Goal: Transaction & Acquisition: Obtain resource

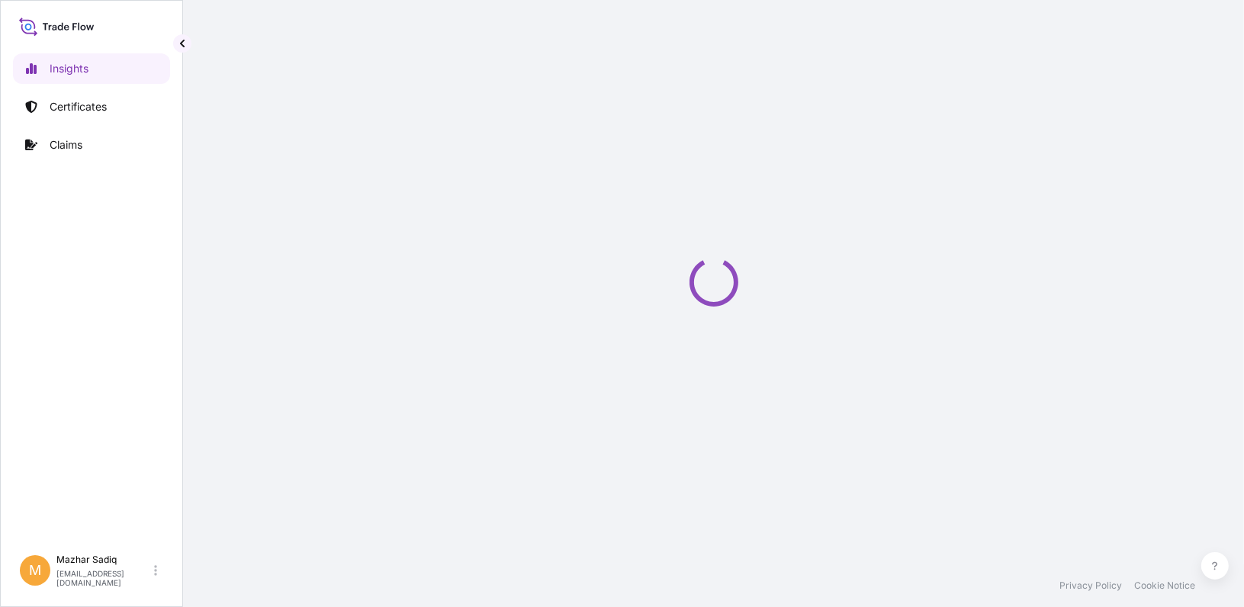
select select "2025"
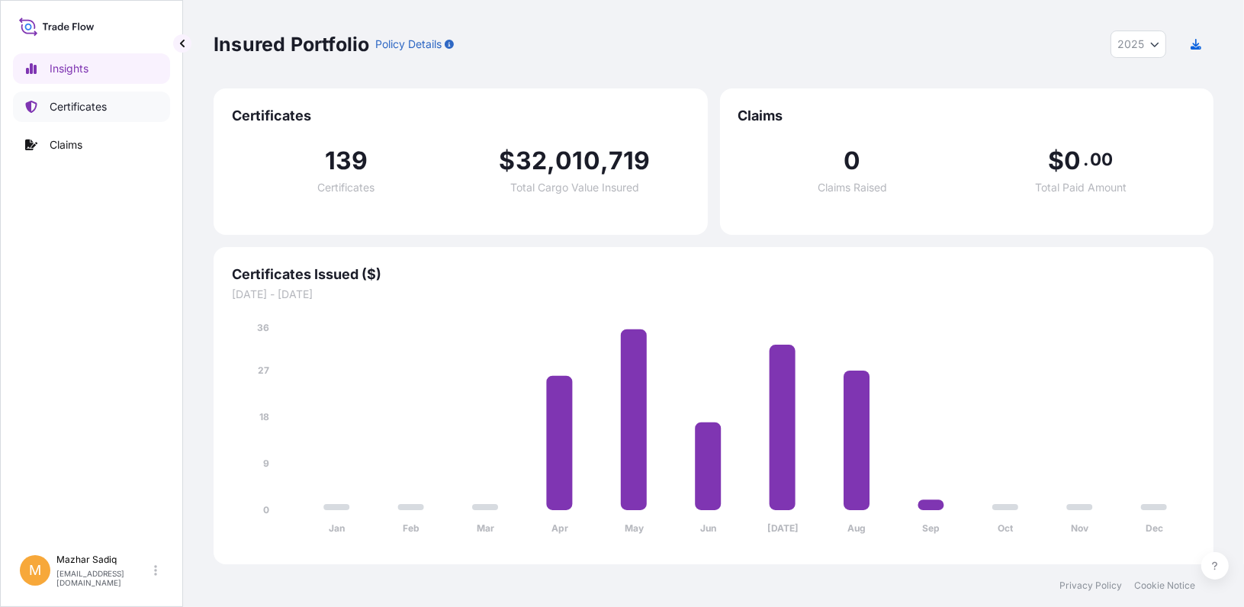
click at [83, 111] on p "Certificates" at bounding box center [78, 106] width 57 height 15
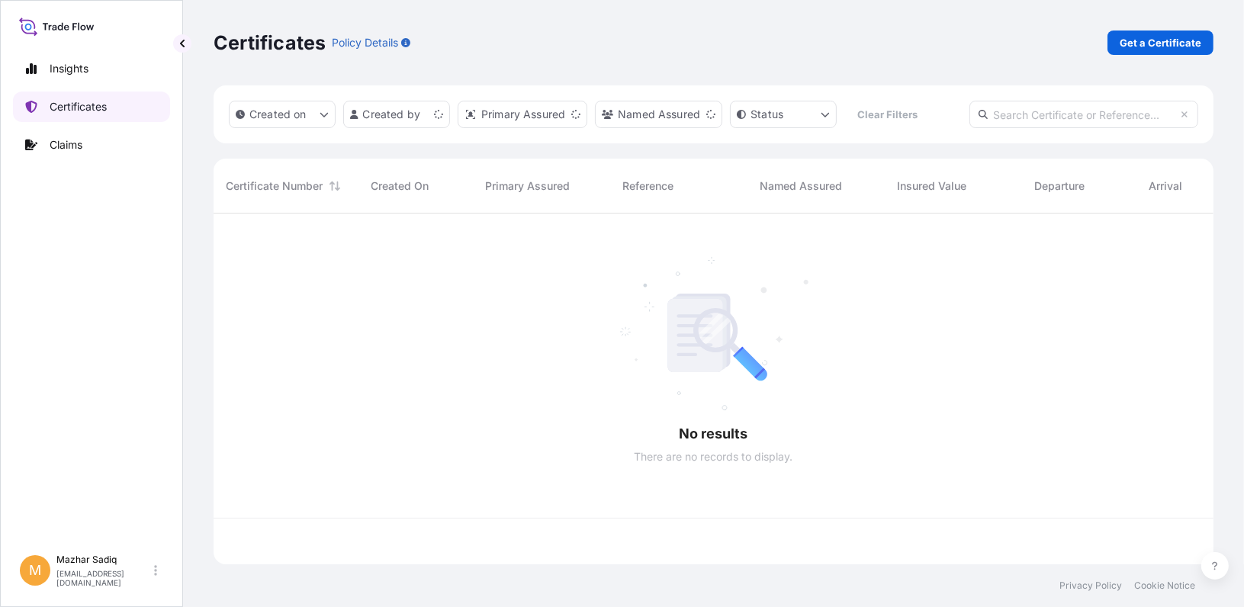
scroll to position [348, 988]
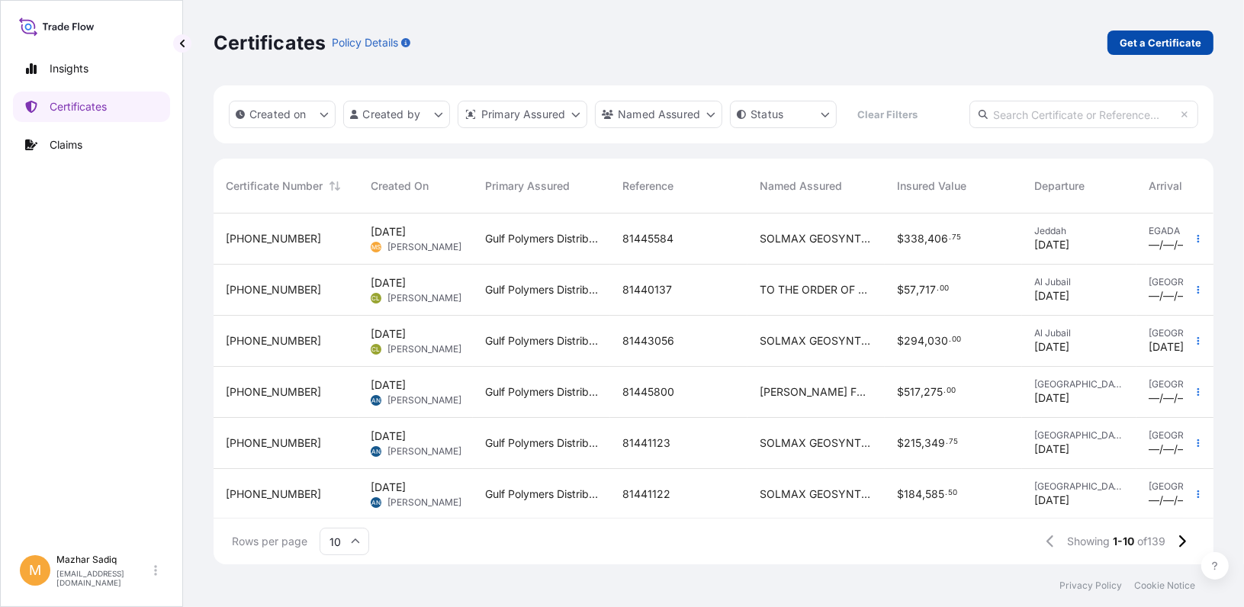
click at [1131, 40] on p "Get a Certificate" at bounding box center [1160, 42] width 82 height 15
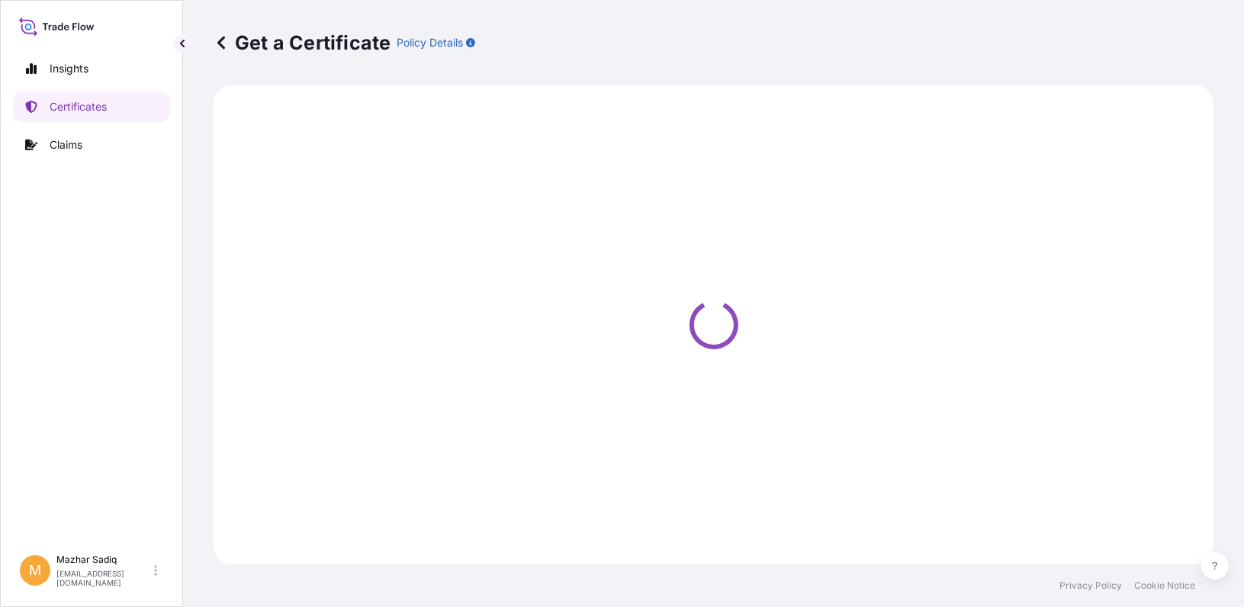
select select "Sea"
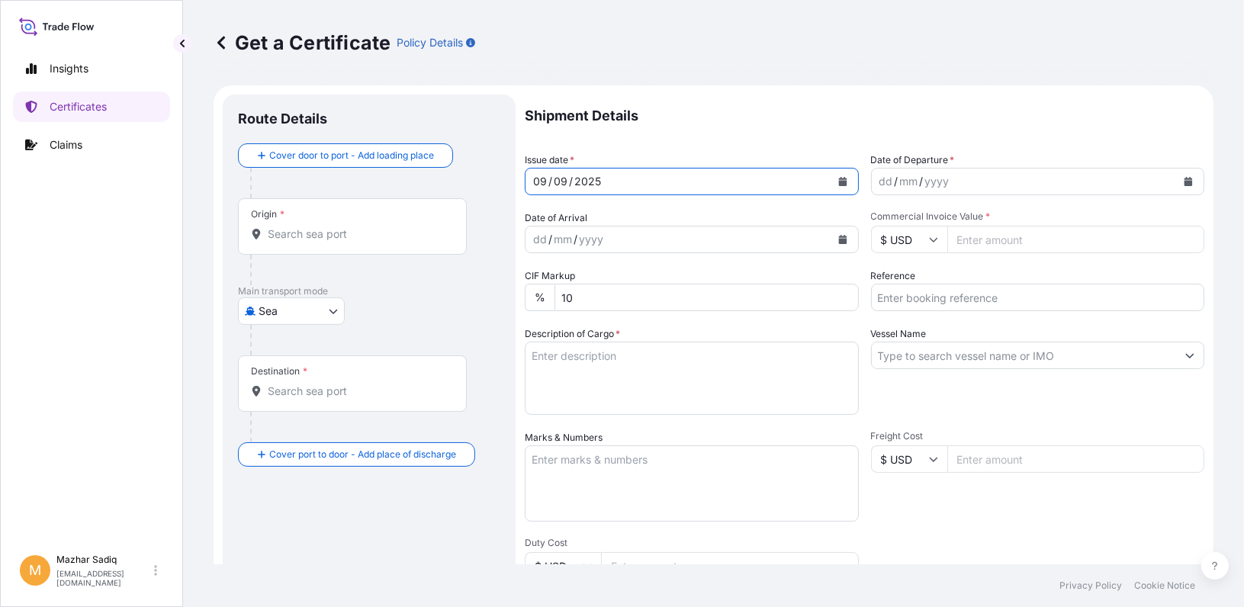
click at [612, 175] on div "[DATE]" at bounding box center [677, 181] width 305 height 27
click at [838, 179] on icon "Calendar" at bounding box center [842, 181] width 8 height 9
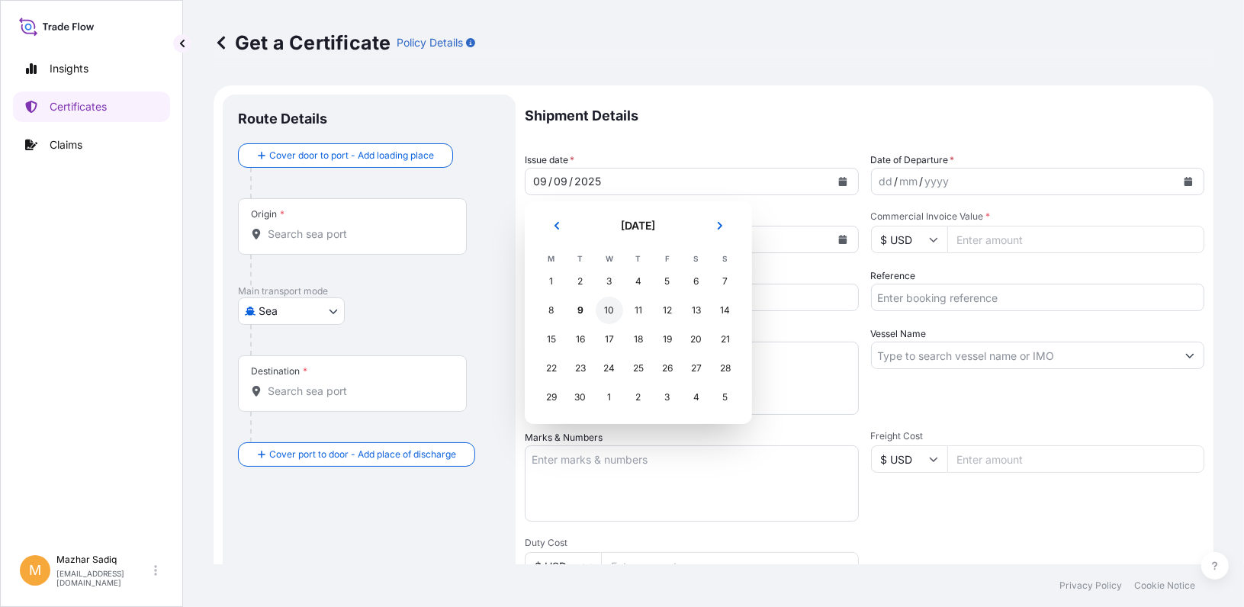
click at [607, 307] on div "10" at bounding box center [609, 310] width 27 height 27
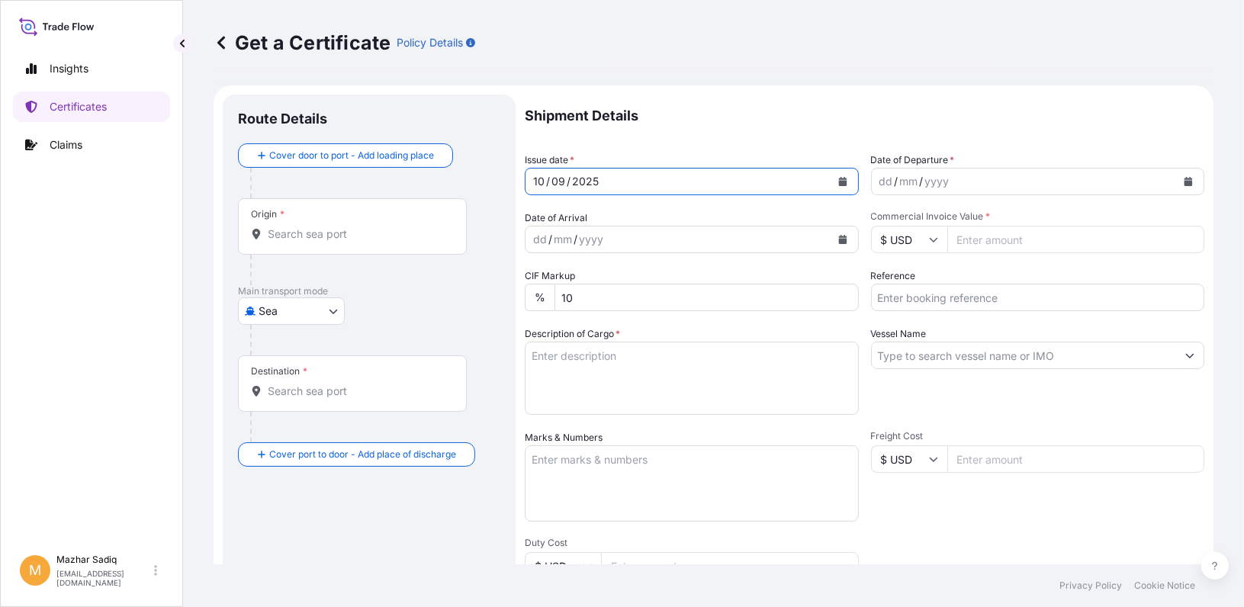
click at [1184, 181] on icon "Calendar" at bounding box center [1188, 181] width 8 height 9
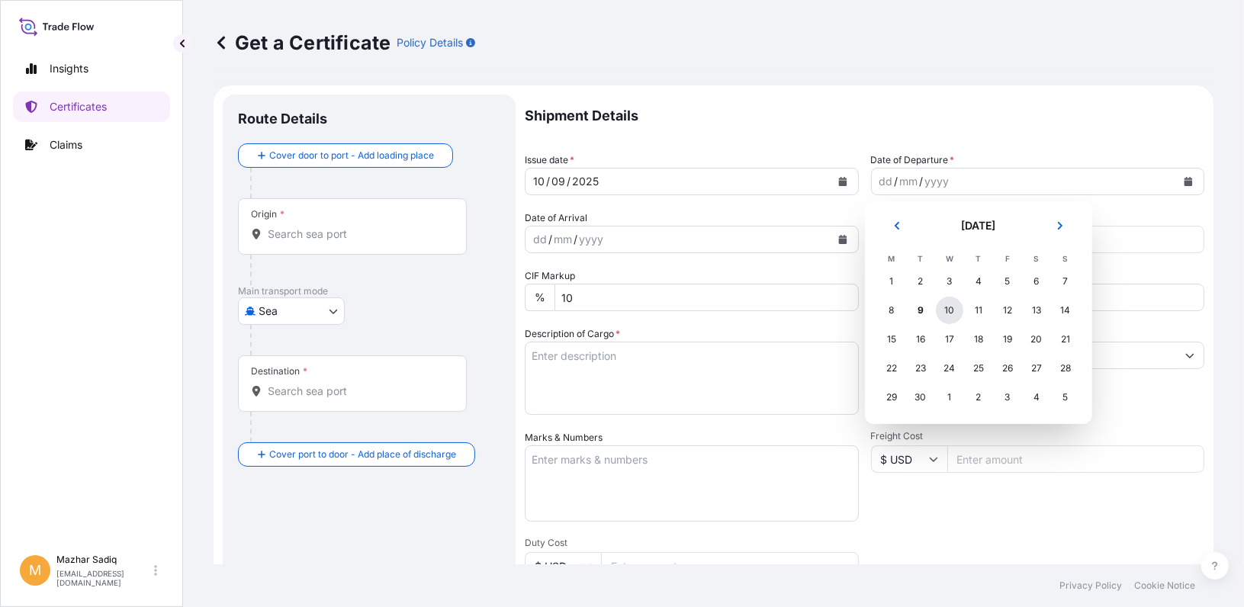
click at [949, 310] on div "10" at bounding box center [949, 310] width 27 height 27
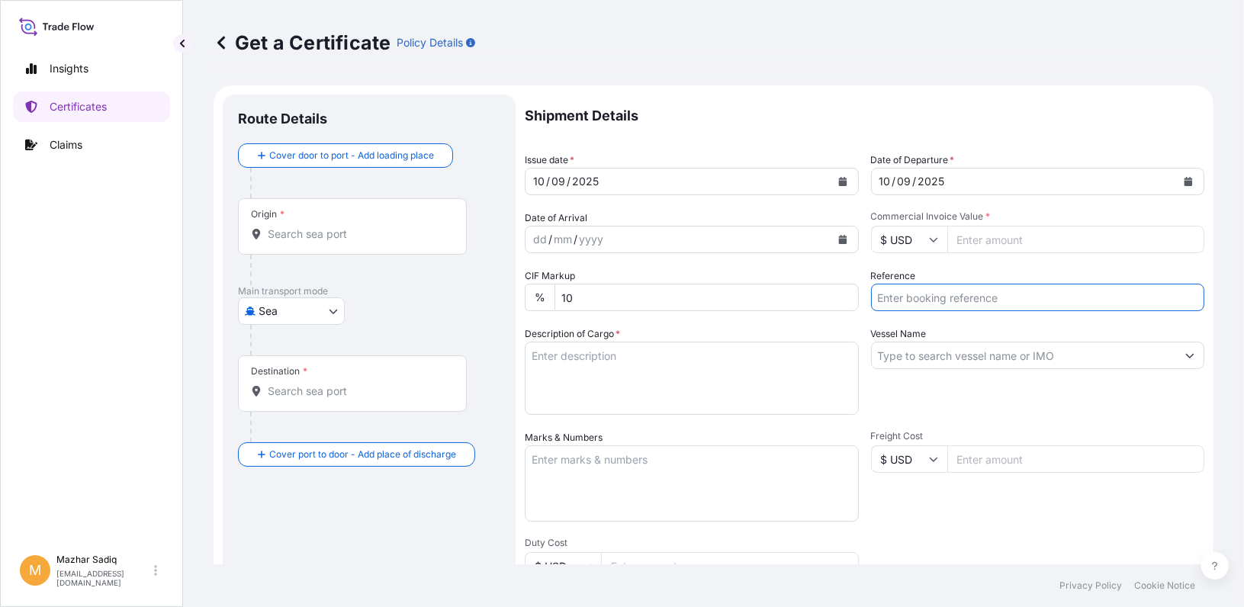
click at [921, 300] on input "Reference" at bounding box center [1038, 297] width 334 height 27
paste input "81444709"
type input "81444709"
click at [980, 243] on input "Commercial Invoice Value *" at bounding box center [1076, 239] width 258 height 27
paste input "188100.00"
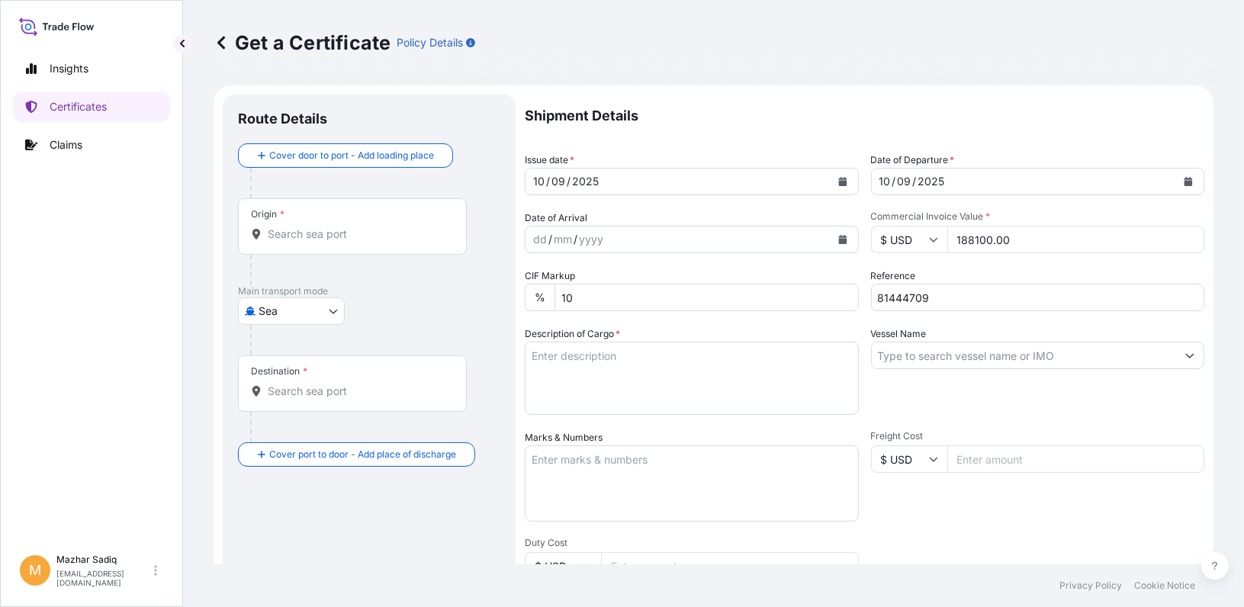
type input "188100.00"
click at [920, 356] on input "Vessel Name" at bounding box center [1024, 355] width 305 height 27
paste input "MAERSK BALTIMORE 537S"
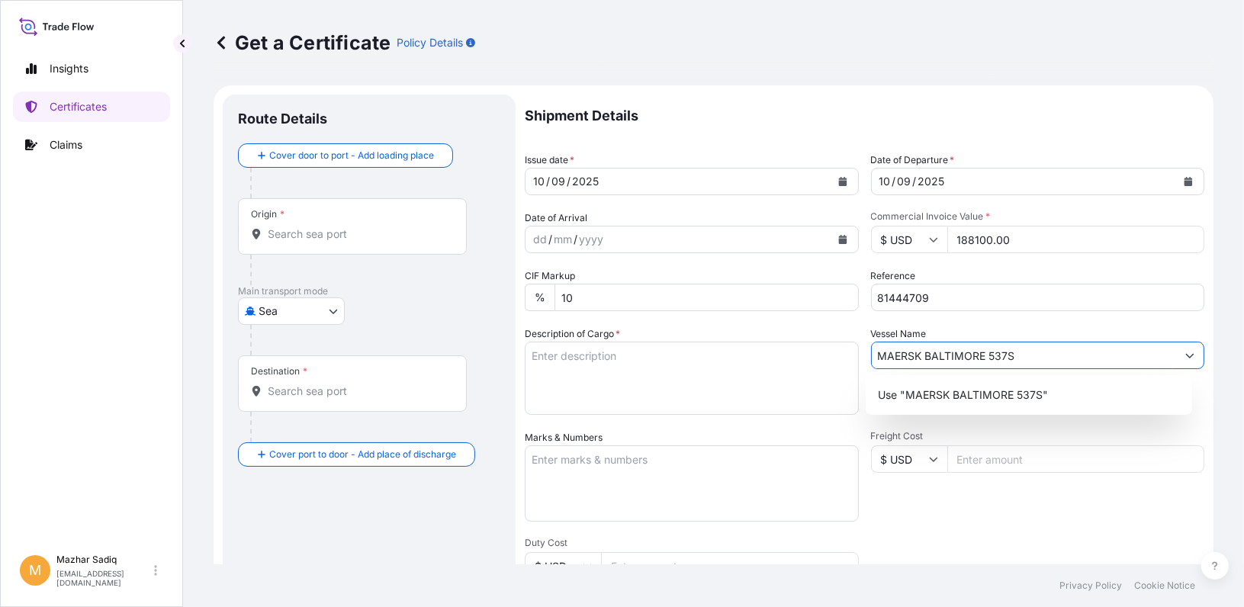
type input "MAERSK BALTIMORE 537S"
click at [770, 390] on textarea "Description of Cargo *" at bounding box center [692, 378] width 334 height 73
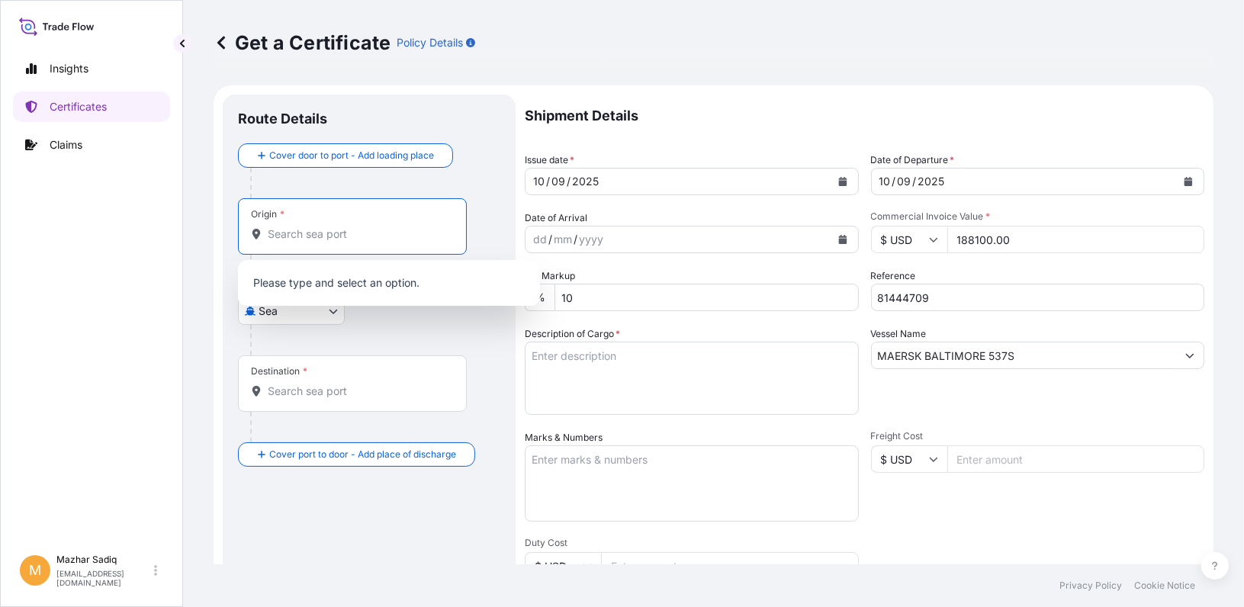
click at [323, 234] on input "Origin *" at bounding box center [358, 233] width 180 height 15
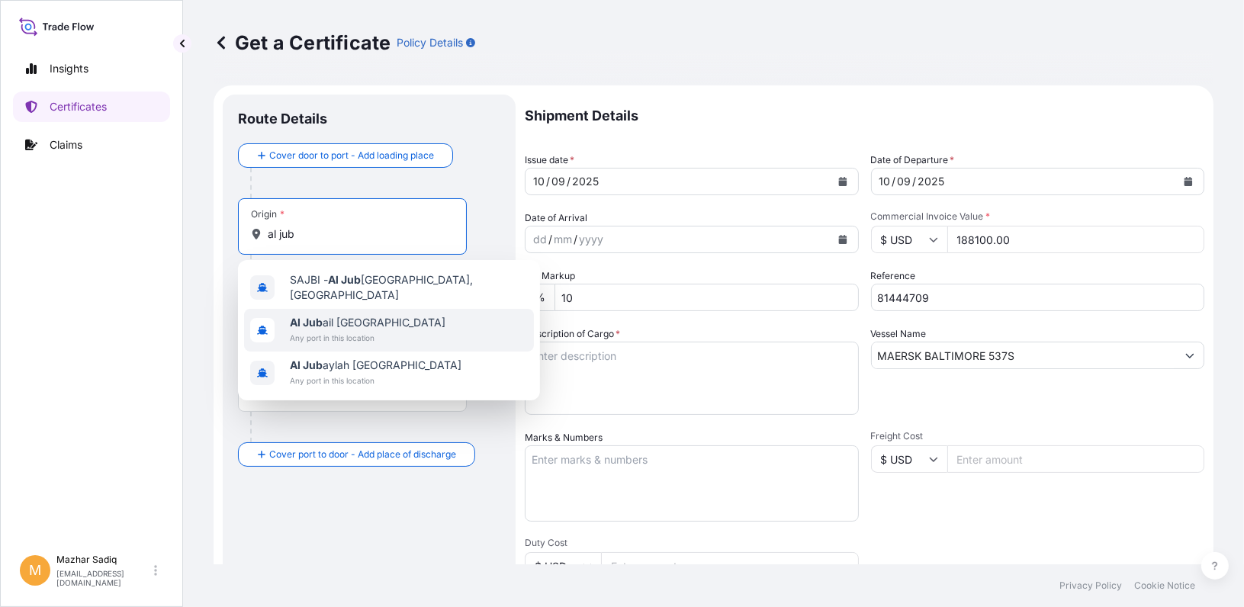
click at [346, 315] on span "Al Jub ail [GEOGRAPHIC_DATA]" at bounding box center [368, 322] width 156 height 15
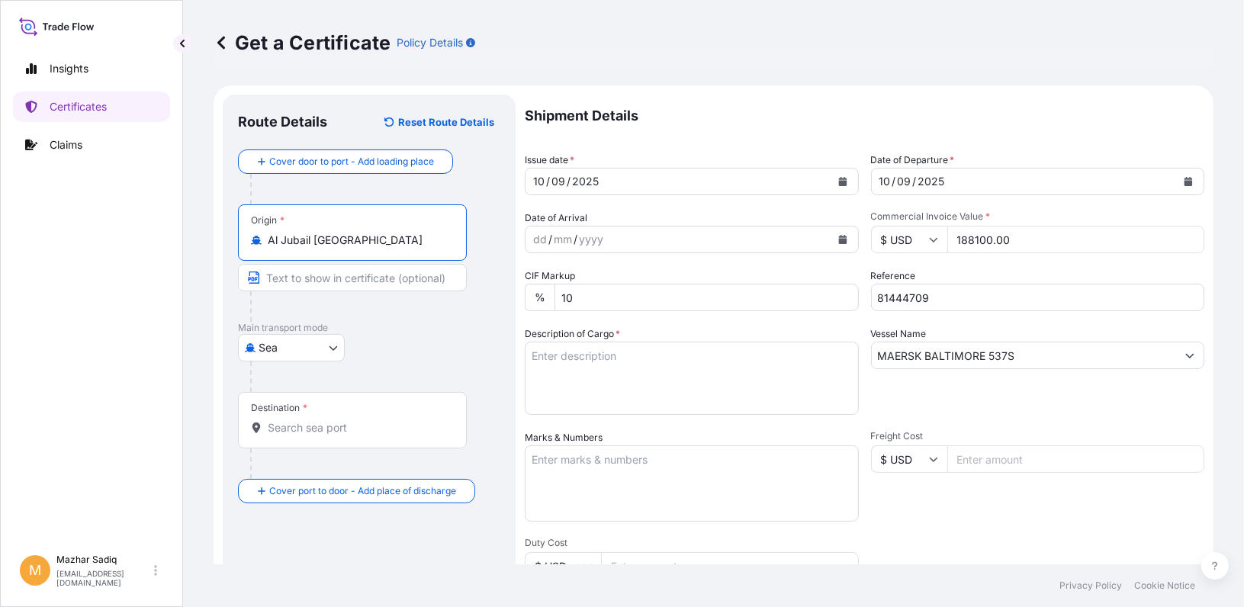
type input "Al Jubail [GEOGRAPHIC_DATA]"
click at [117, 391] on div "Insights Certificates Claims" at bounding box center [91, 293] width 157 height 507
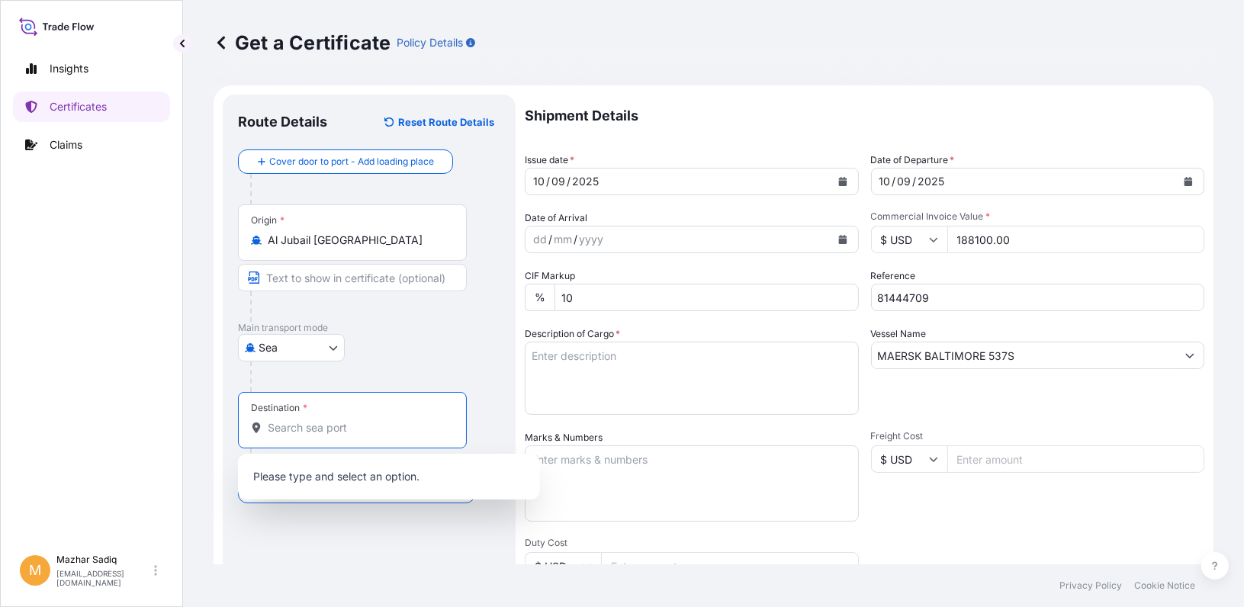
click at [320, 426] on input "Destination *" at bounding box center [358, 427] width 180 height 15
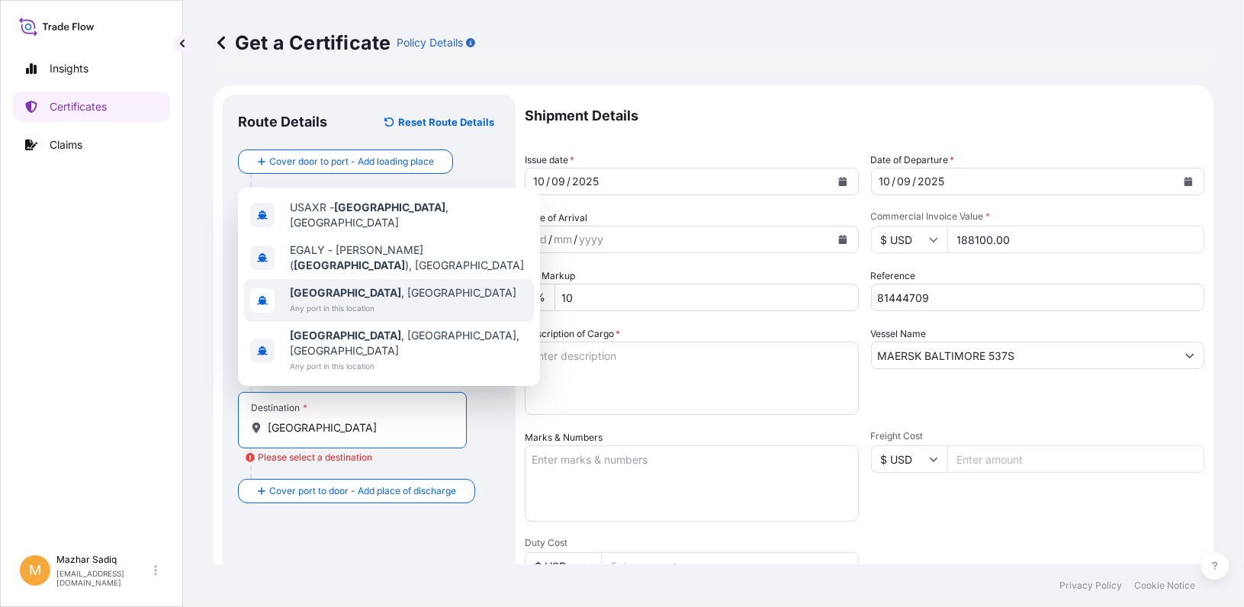
click at [381, 317] on div "[GEOGRAPHIC_DATA] , [GEOGRAPHIC_DATA] Any port in this location" at bounding box center [389, 300] width 290 height 43
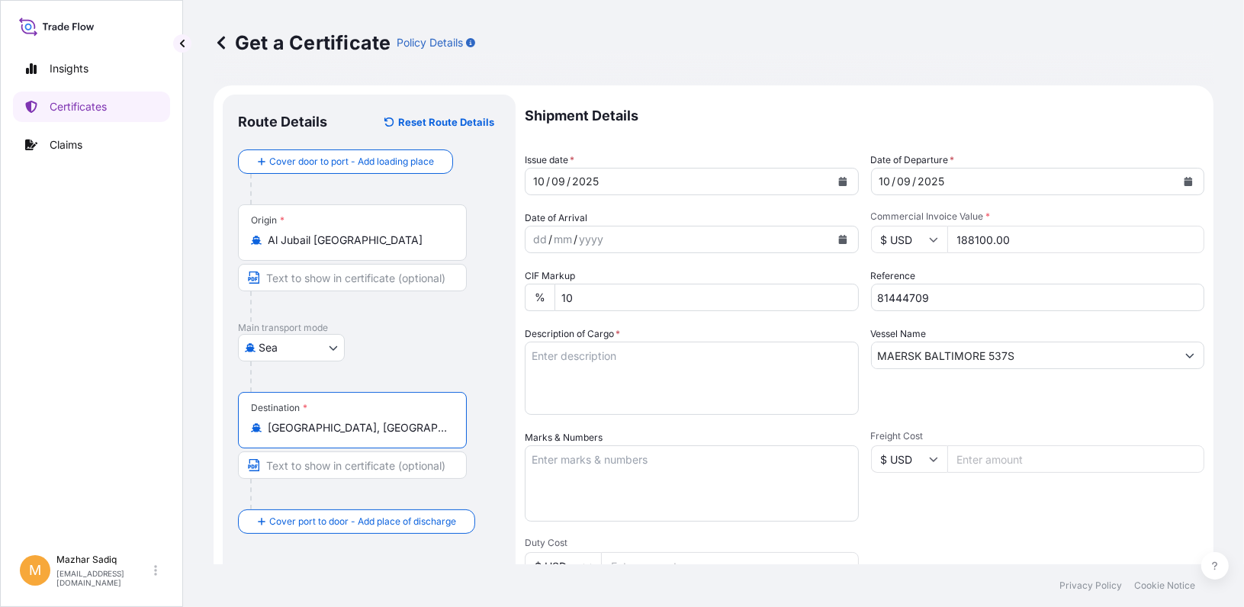
type input "[GEOGRAPHIC_DATA], [GEOGRAPHIC_DATA]"
drag, startPoint x: 107, startPoint y: 430, endPoint x: 296, endPoint y: 444, distance: 189.6
click at [107, 432] on div "Insights Certificates Claims" at bounding box center [91, 293] width 157 height 507
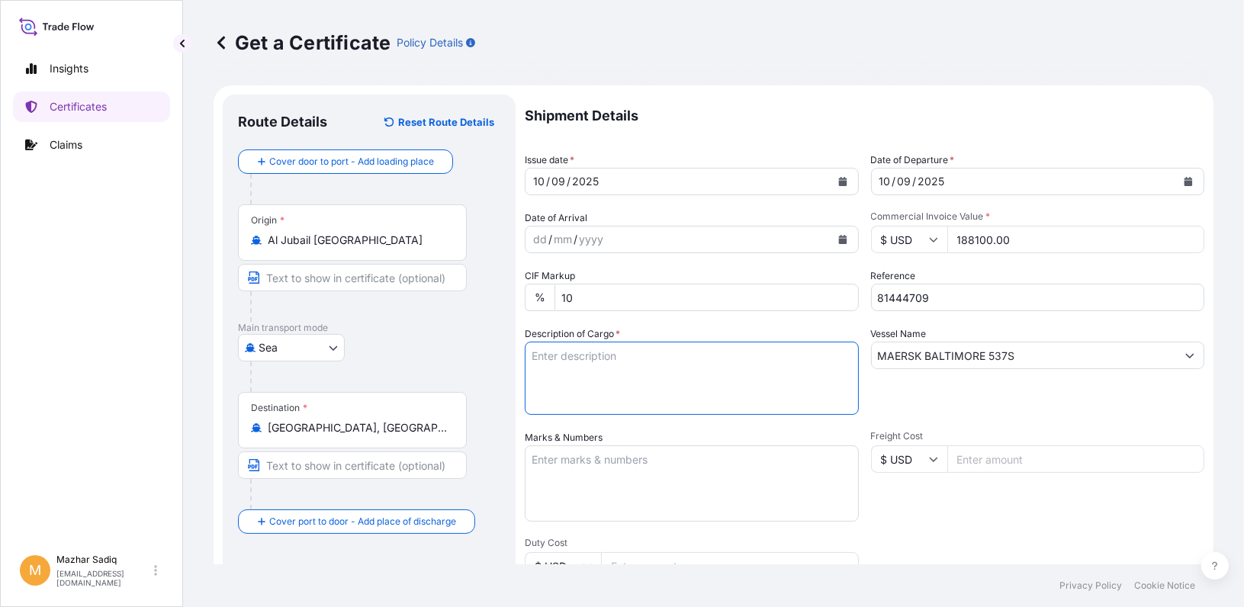
click at [589, 374] on textarea "Description of Cargo *" at bounding box center [692, 378] width 334 height 73
paste textarea "198.00 MT MARLEX HIGH DENSITY POLYETHYLENE RESIN HHM TR-144 FREIGHT PREPAID ACI…"
type textarea "198.00 MT MARLEX HIGH DENSITY POLYETHYLENE RESIN HHM TR-144 FREIGHT PREPAID ACI…"
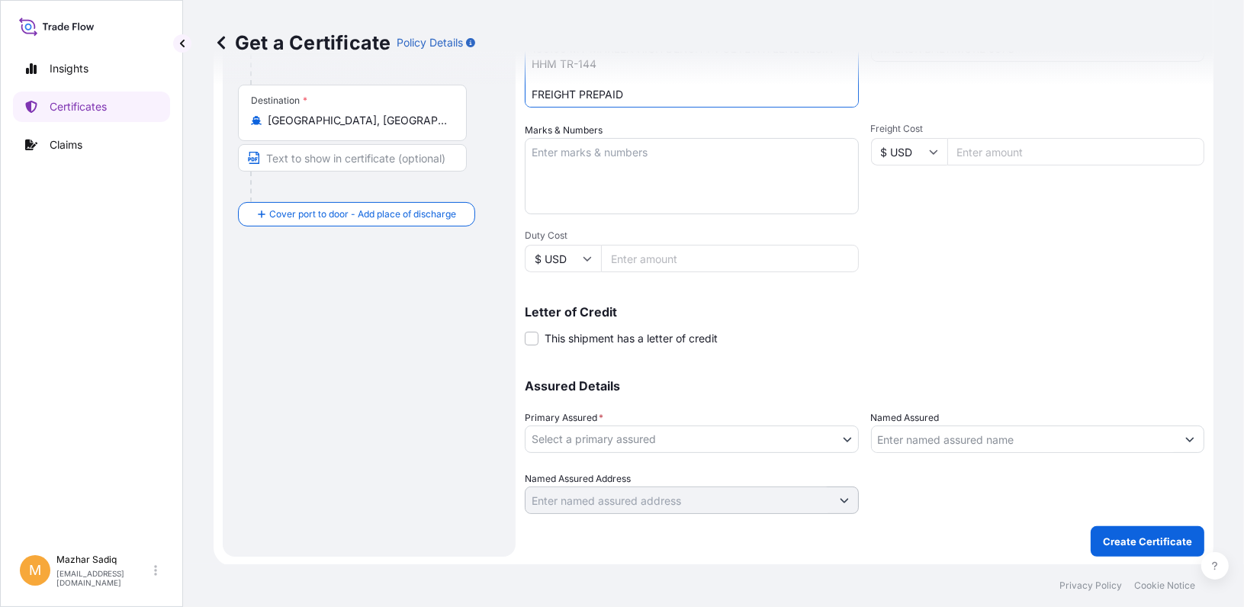
scroll to position [308, 0]
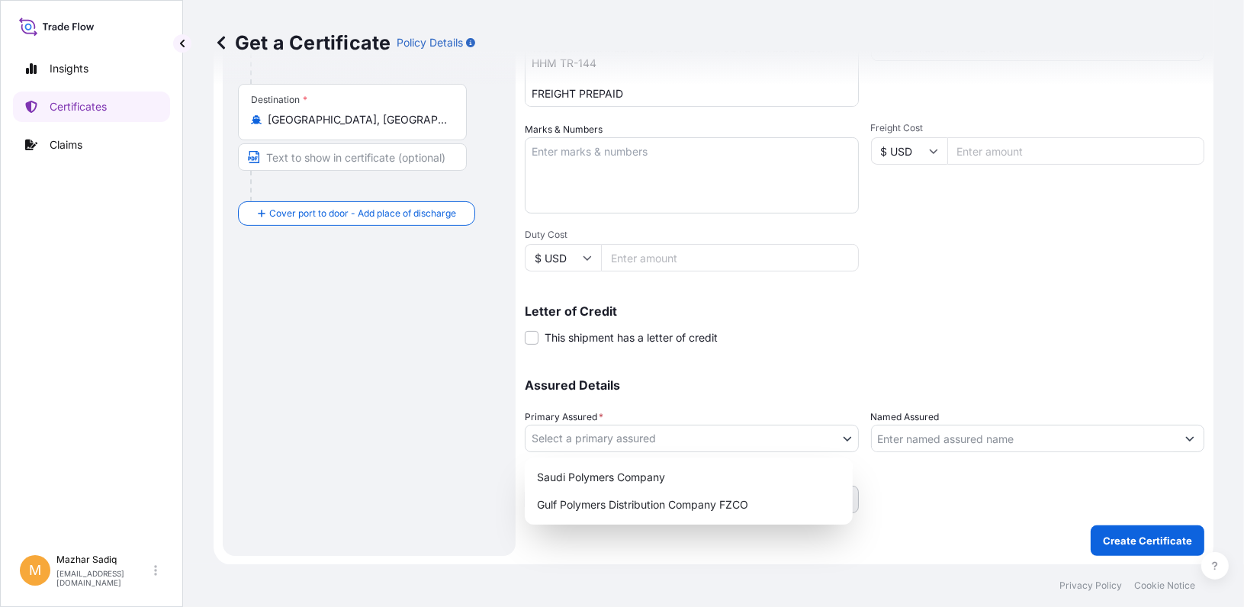
click at [631, 436] on body "Insights Certificates Claims M [PERSON_NAME] [PERSON_NAME][EMAIL_ADDRESS][DOMAI…" at bounding box center [622, 303] width 1244 height 607
click at [628, 501] on div "Gulf Polymers Distribution Company FZCO" at bounding box center [689, 504] width 316 height 27
select select "31643"
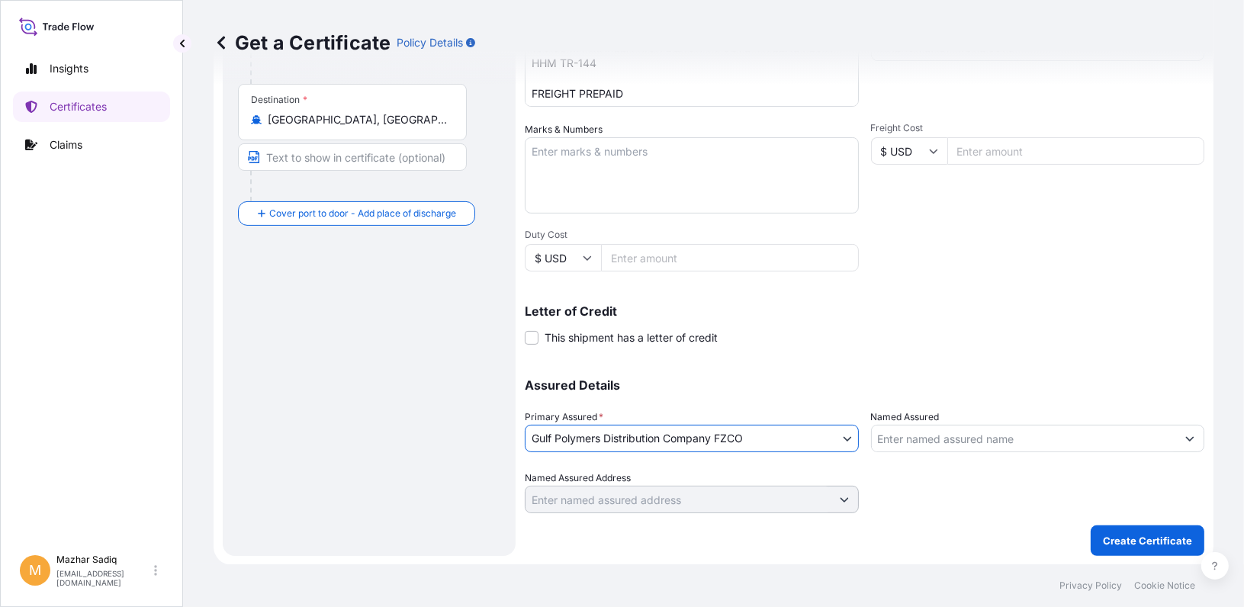
click at [922, 438] on input "Named Assured" at bounding box center [1024, 438] width 305 height 27
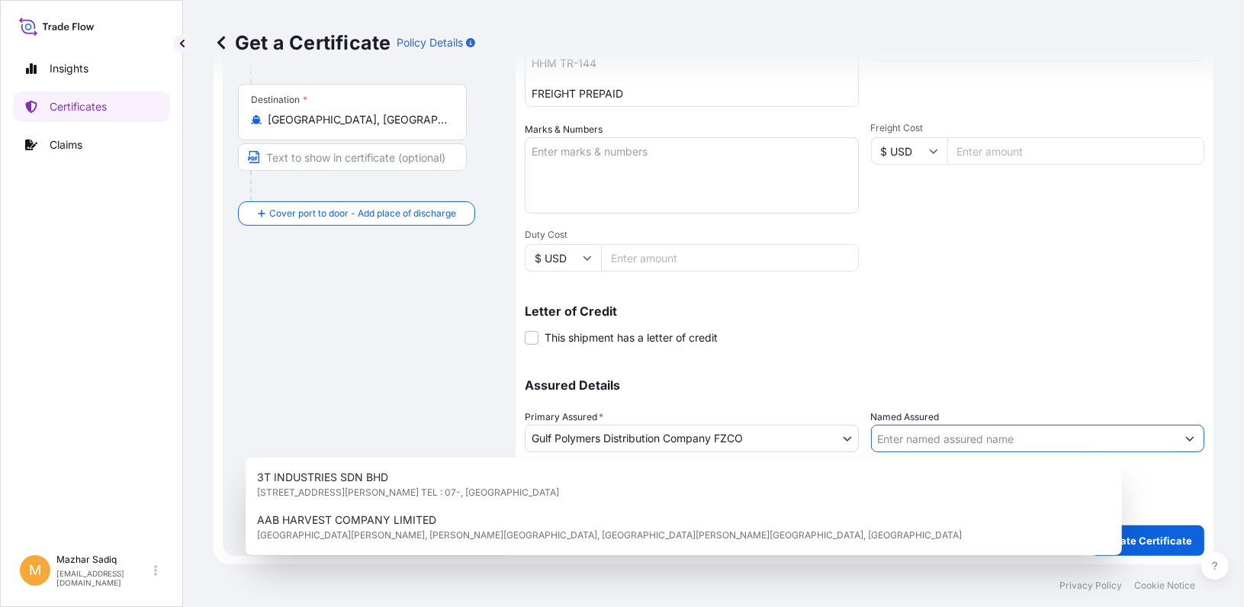
paste input "[PERSON_NAME] PLASTIC [PERSON_NAME] FOAM S.A.E"
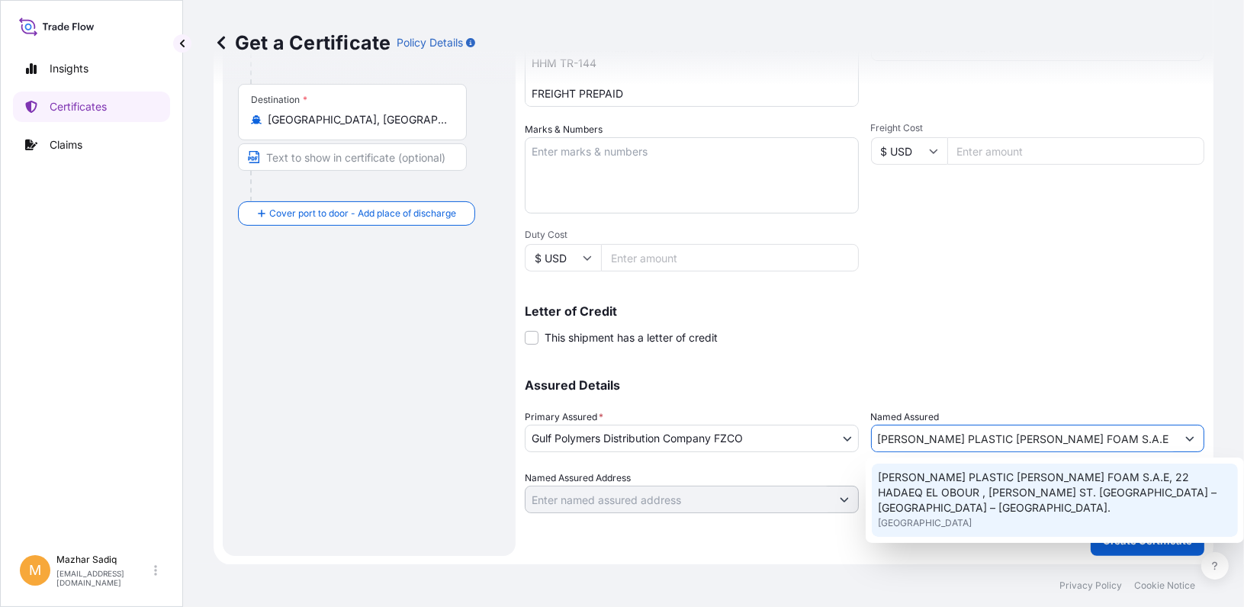
click at [977, 481] on span "[PERSON_NAME] PLASTIC [PERSON_NAME] FOAM S.A.E, 22 HADAEQ EL OBOUR , [PERSON_NA…" at bounding box center [1055, 493] width 354 height 46
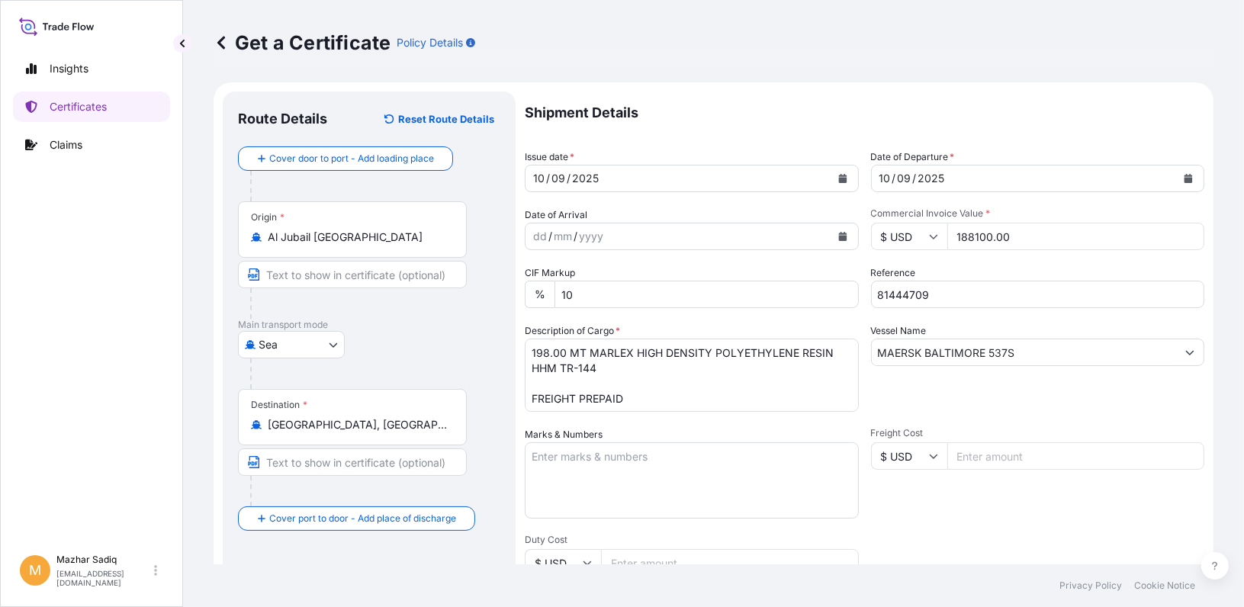
scroll to position [0, 0]
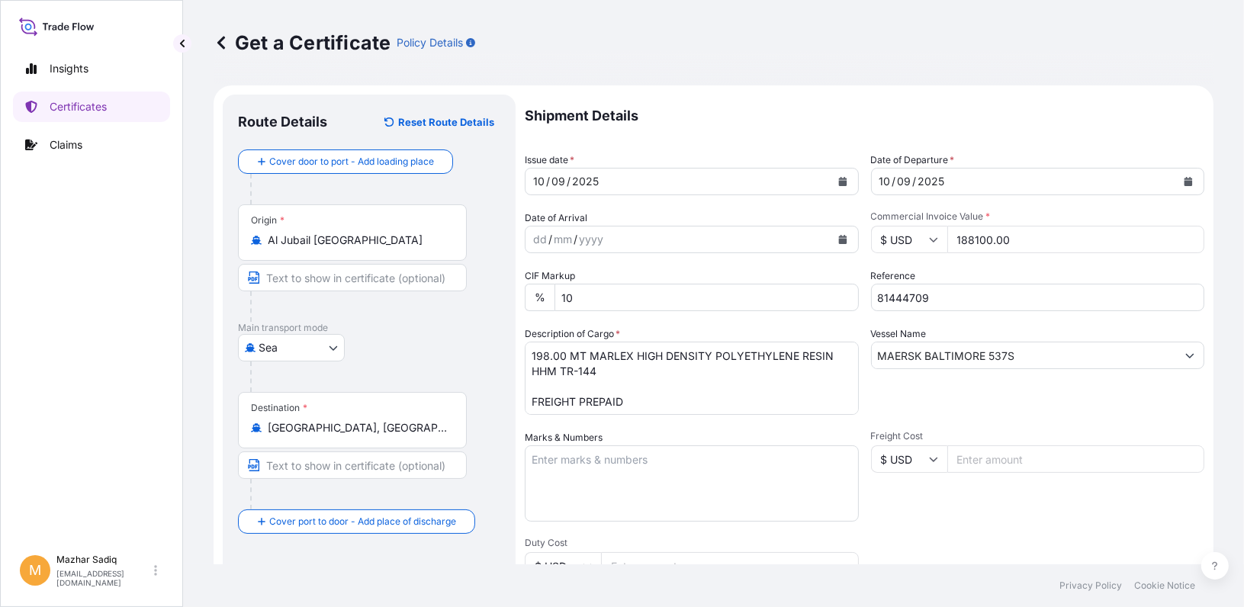
type input "[PERSON_NAME] PLASTIC [PERSON_NAME] FOAM S.A.E, 22 HADAEQ EL OBOUR , [PERSON_NA…"
drag, startPoint x: 927, startPoint y: 299, endPoint x: 802, endPoint y: 299, distance: 125.1
click at [802, 299] on div "Shipment Details Issue date * [DATE] Date of Departure * [DATE] Date of Arrival…" at bounding box center [864, 458] width 679 height 727
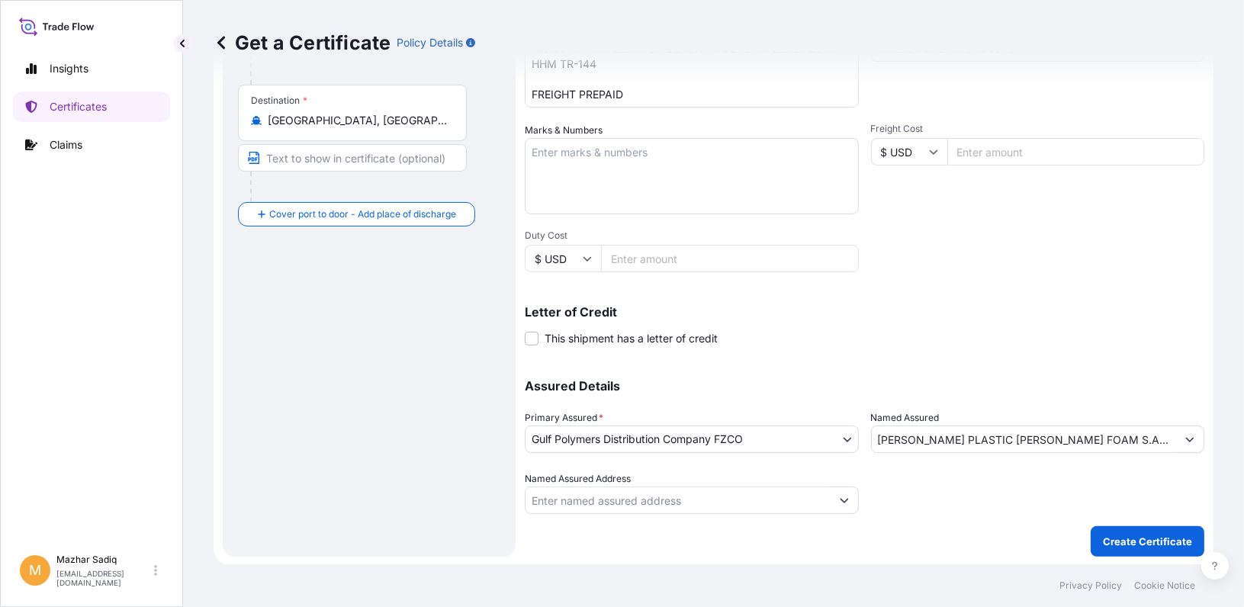
scroll to position [308, 0]
click at [1143, 535] on p "Create Certificate" at bounding box center [1147, 540] width 89 height 15
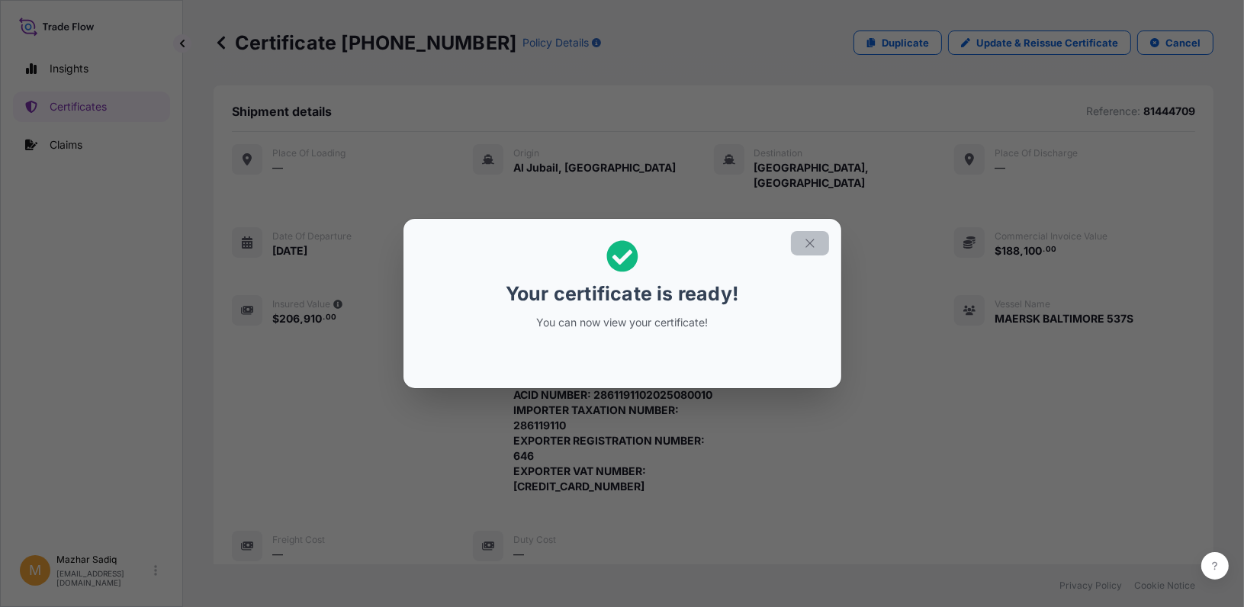
click at [810, 244] on icon "button" at bounding box center [809, 243] width 8 height 8
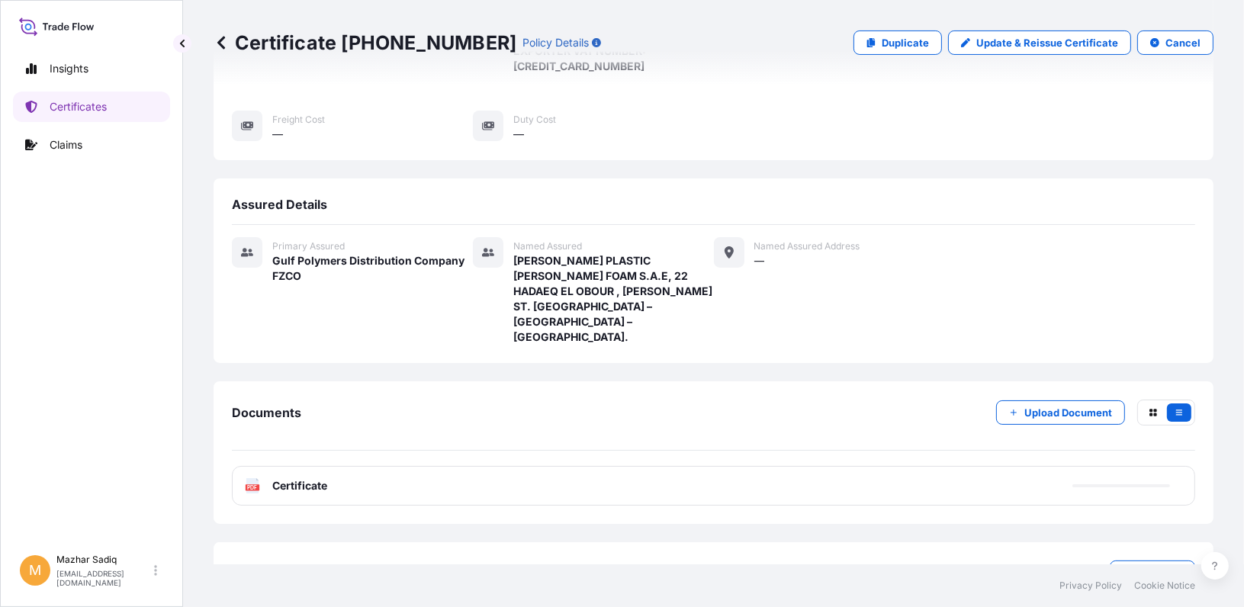
scroll to position [439, 0]
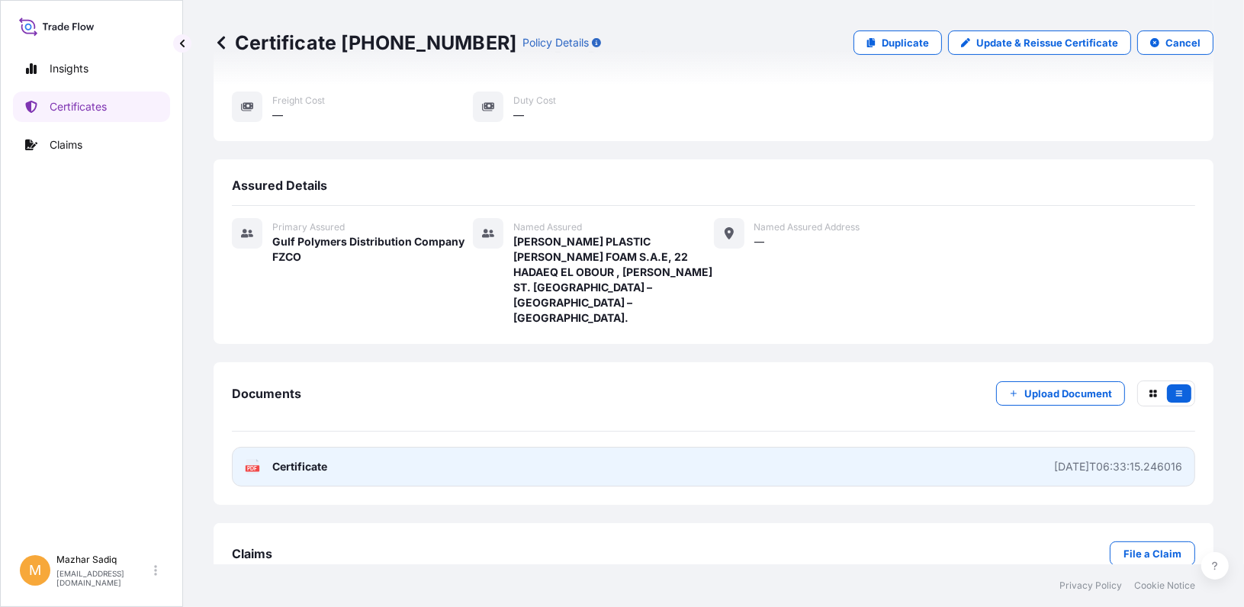
click at [337, 447] on link "PDF Certificate [DATE]T06:33:15.246016" at bounding box center [713, 467] width 963 height 40
